Goal: Task Accomplishment & Management: Complete application form

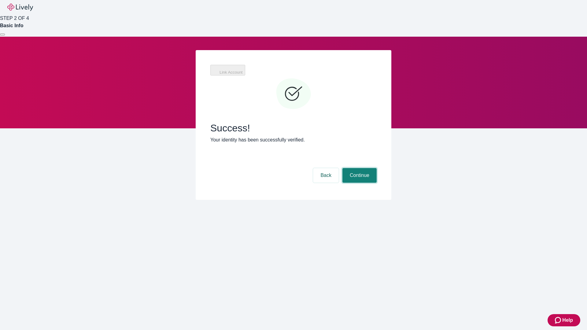
click at [359, 168] on button "Continue" at bounding box center [359, 175] width 34 height 15
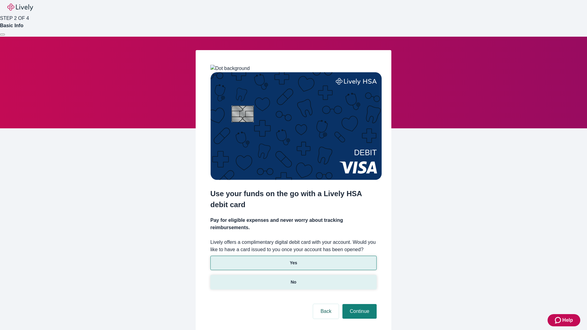
click at [293, 279] on p "No" at bounding box center [294, 282] width 6 height 6
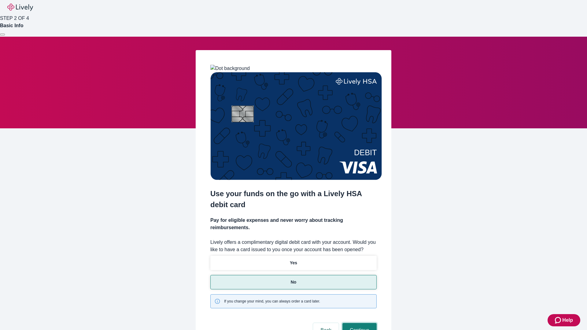
click at [359, 323] on button "Continue" at bounding box center [359, 330] width 34 height 15
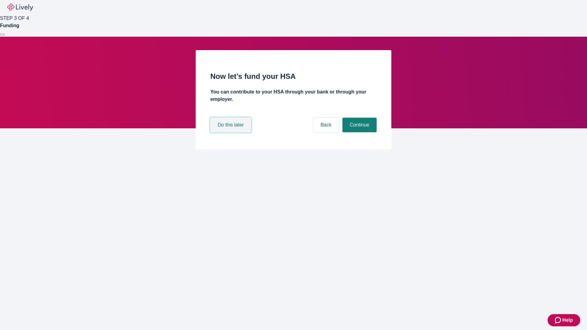
click at [231, 132] on button "Do this later" at bounding box center [230, 125] width 41 height 15
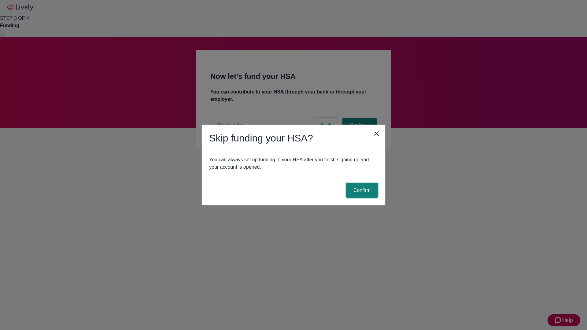
click at [361, 190] on button "Confirm" at bounding box center [362, 190] width 32 height 15
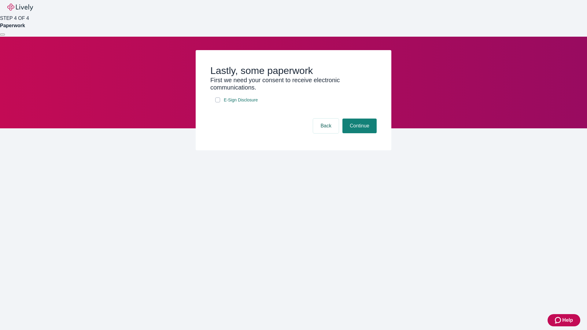
click at [218, 102] on input "E-Sign Disclosure" at bounding box center [217, 100] width 5 height 5
checkbox input "true"
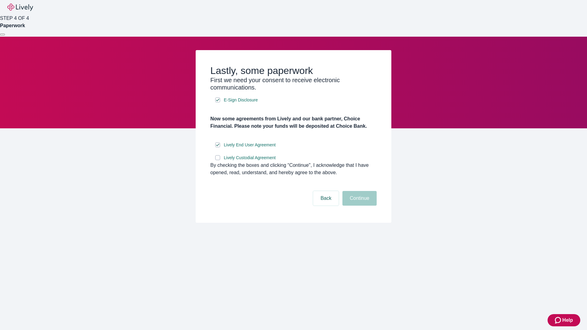
click at [218, 160] on input "Lively Custodial Agreement" at bounding box center [217, 157] width 5 height 5
checkbox input "true"
click at [359, 206] on button "Continue" at bounding box center [359, 198] width 34 height 15
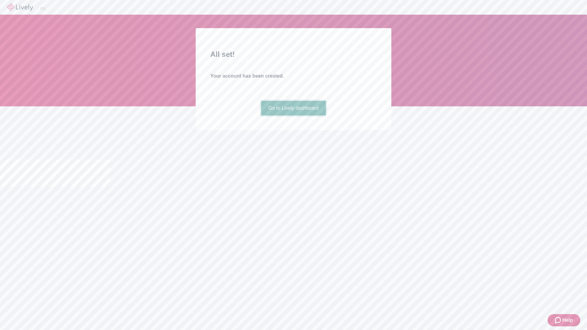
click at [293, 116] on link "Go to Lively dashboard" at bounding box center [293, 108] width 65 height 15
